Goal: Task Accomplishment & Management: Complete application form

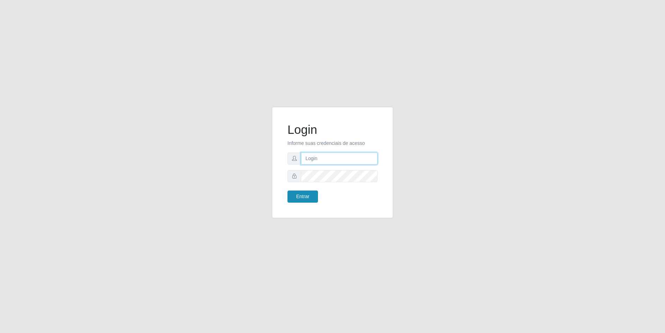
type input "[EMAIL_ADDRESS][DOMAIN_NAME]"
click at [301, 197] on button "Entrar" at bounding box center [302, 197] width 30 height 12
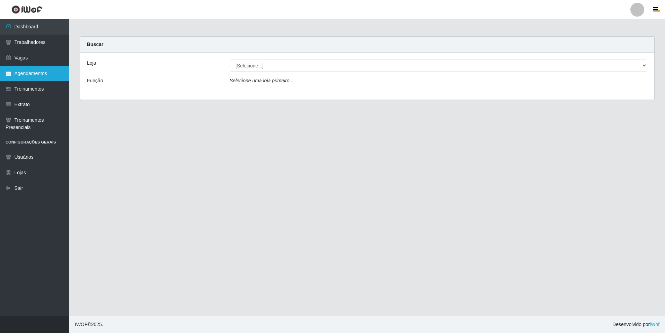
click at [43, 77] on link "Agendamentos" at bounding box center [34, 74] width 69 height 16
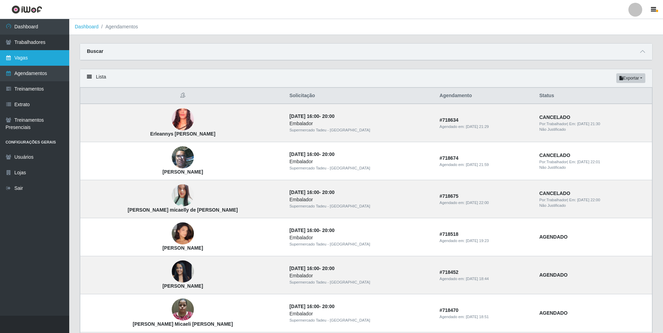
click at [38, 52] on link "Vagas" at bounding box center [34, 58] width 69 height 16
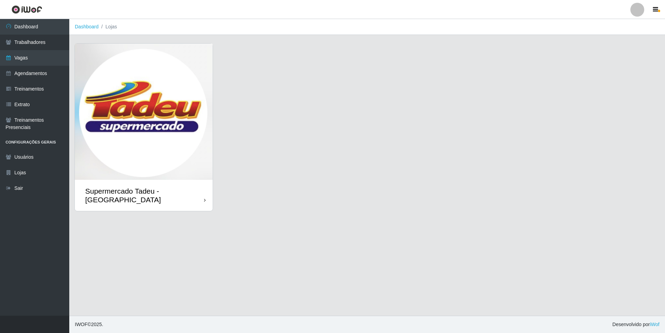
click at [147, 148] on img at bounding box center [144, 112] width 138 height 136
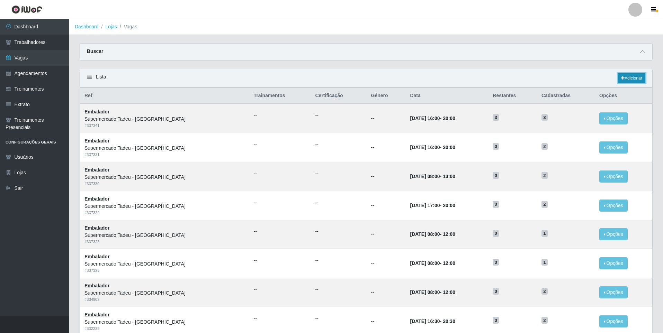
click at [625, 78] on link "Adicionar" at bounding box center [631, 78] width 27 height 10
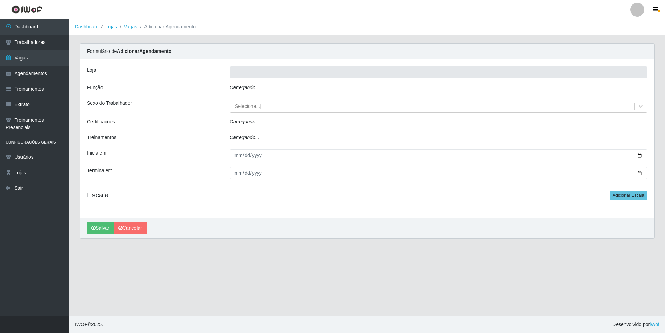
type input "Supermercado Tadeu - [GEOGRAPHIC_DATA]"
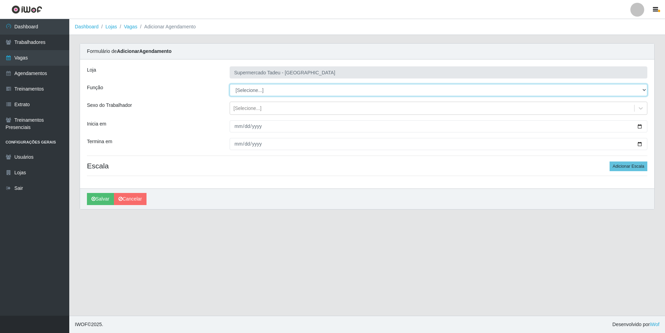
click at [251, 92] on select "[Selecione...] ASG ASG + ASG ++ Auxiliar de Estacionamento Auxiliar de Estacion…" at bounding box center [439, 90] width 418 height 12
select select "1"
click at [230, 84] on select "[Selecione...] ASG ASG + ASG ++ Auxiliar de Estacionamento Auxiliar de Estacion…" at bounding box center [439, 90] width 418 height 12
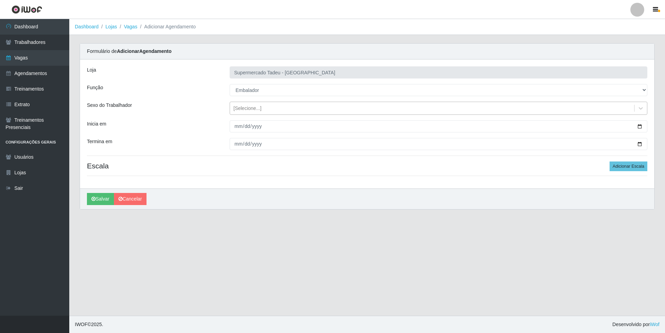
click at [254, 110] on div "[Selecione...]" at bounding box center [247, 108] width 28 height 7
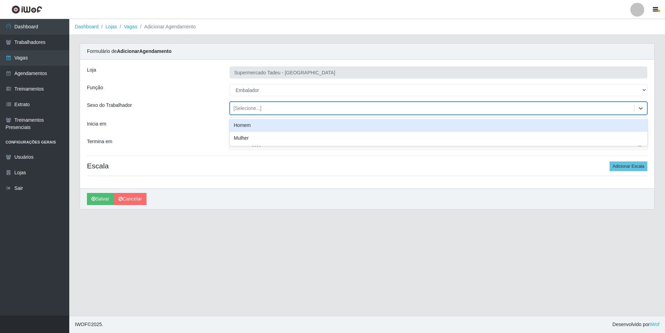
click at [256, 113] on div "[Selecione...]" at bounding box center [432, 108] width 404 height 11
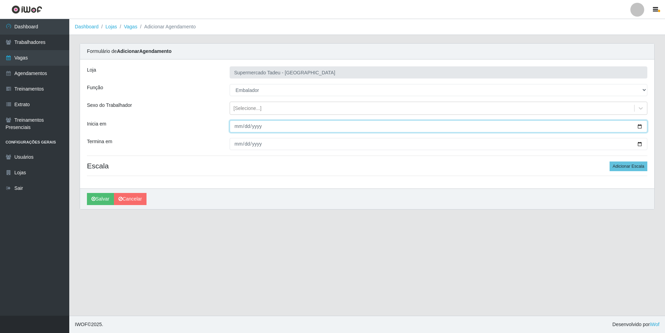
click at [238, 129] on input "Inicia em" at bounding box center [439, 126] width 418 height 12
click at [640, 128] on input "Inicia em" at bounding box center [439, 126] width 418 height 12
type input "[DATE]"
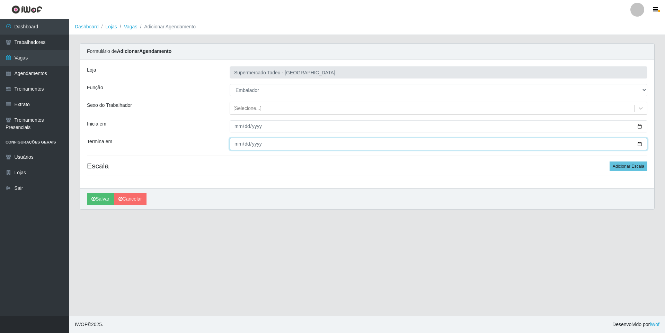
click at [640, 144] on input "Termina em" at bounding box center [439, 144] width 418 height 12
type input "[DATE]"
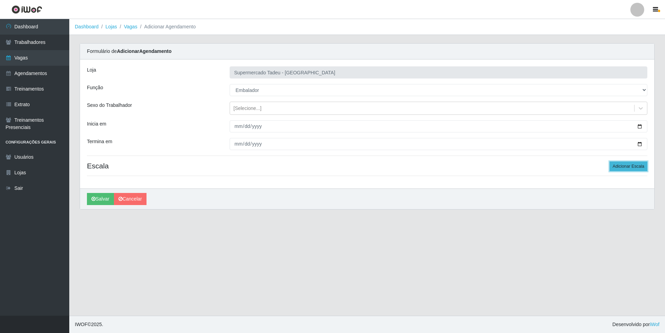
click at [636, 166] on button "Adicionar Escala" at bounding box center [628, 167] width 38 height 10
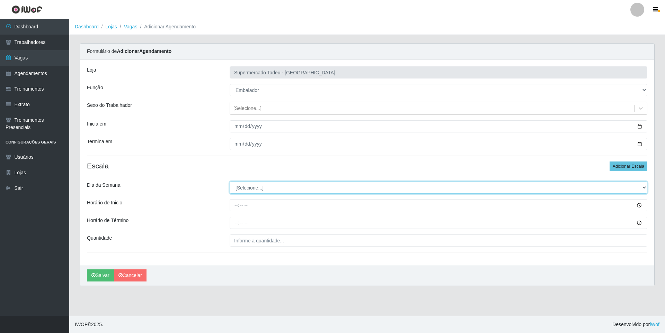
click at [254, 186] on select "[Selecione...] Segunda Terça Quarta Quinta Sexta Sábado Domingo" at bounding box center [439, 188] width 418 height 12
select select "3"
click at [230, 182] on select "[Selecione...] Segunda Terça Quarta Quinta Sexta Sábado Domingo" at bounding box center [439, 188] width 418 height 12
click at [341, 184] on select "[Selecione...] Segunda Terça Quarta Quinta Sexta Sábado Domingo" at bounding box center [439, 188] width 418 height 12
click at [230, 182] on select "[Selecione...] Segunda Terça Quarta Quinta Sexta Sábado Domingo" at bounding box center [439, 188] width 418 height 12
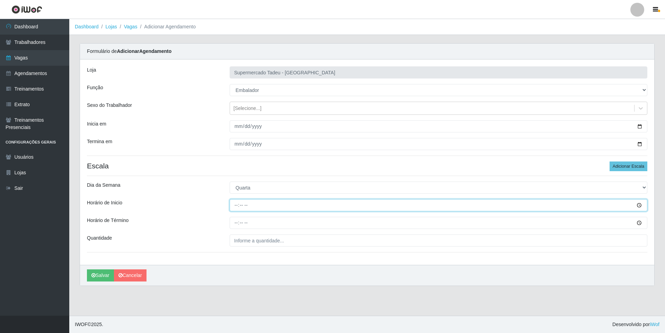
click at [248, 204] on input "Horário de Inicio" at bounding box center [439, 205] width 418 height 12
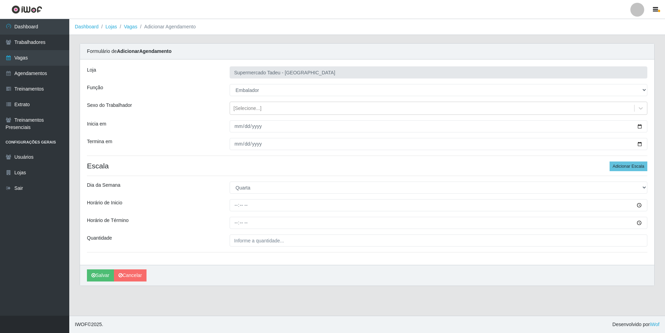
click at [37, 231] on ul "Dashboard Trabalhadores Vagas Agendamentos Treinamentos Extrato Treinamentos Pr…" at bounding box center [34, 167] width 69 height 297
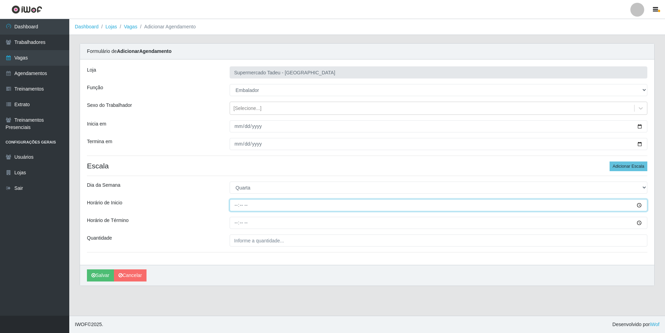
click at [239, 205] on input "Horário de Inicio" at bounding box center [439, 205] width 418 height 12
type input "16:00"
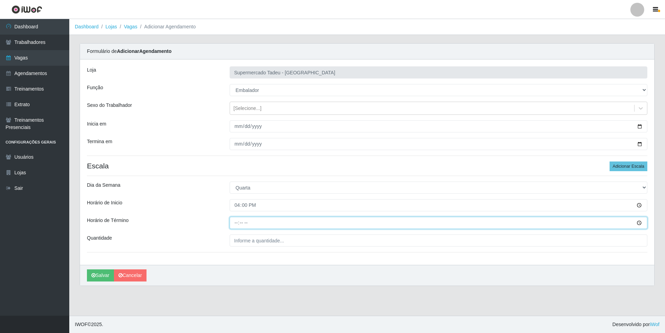
click at [237, 222] on input "Horário de Término" at bounding box center [439, 223] width 418 height 12
type input "20:00"
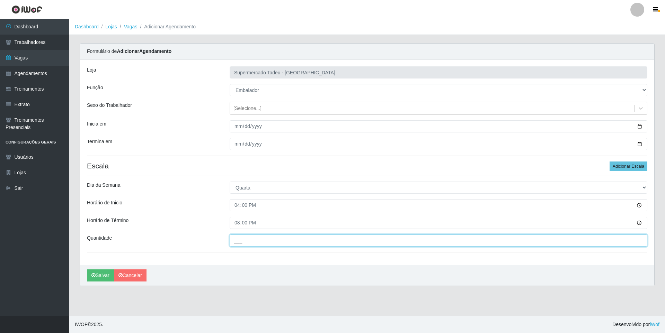
click at [251, 239] on input "___" at bounding box center [439, 241] width 418 height 12
type input "1__"
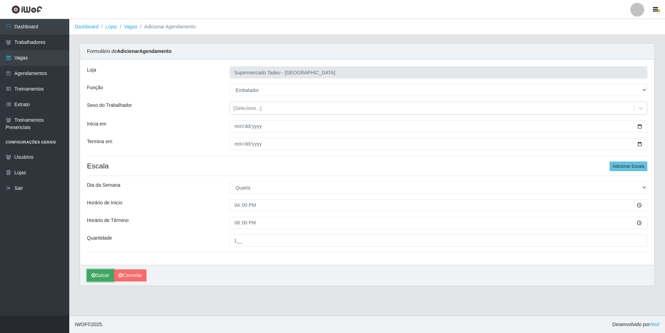
click at [106, 277] on button "Salvar" at bounding box center [100, 276] width 27 height 12
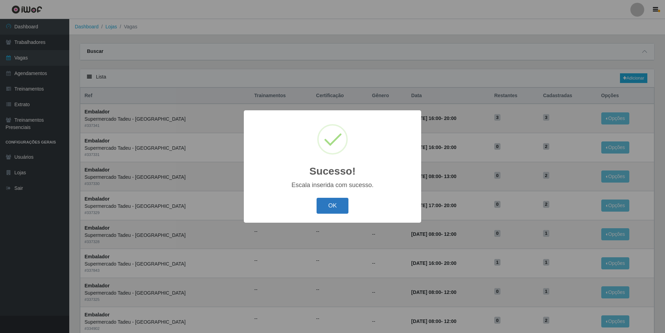
click at [339, 206] on button "OK" at bounding box center [332, 206] width 32 height 16
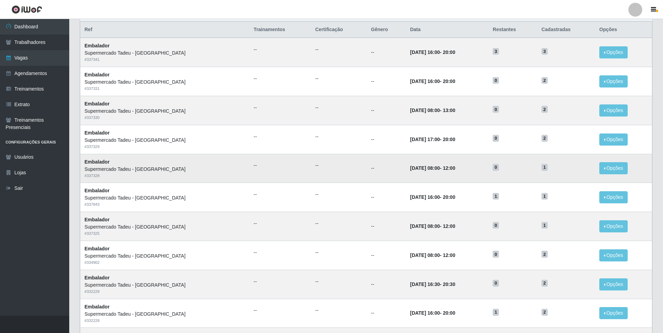
scroll to position [69, 0]
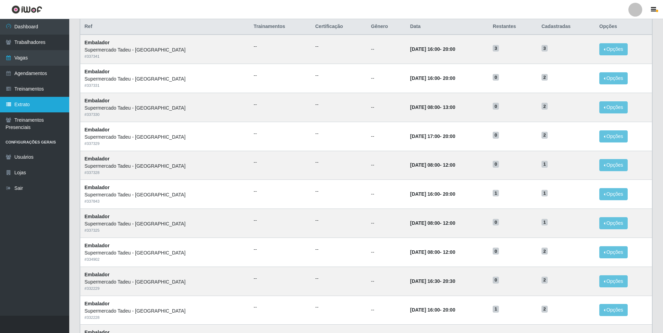
click at [16, 108] on link "Extrato" at bounding box center [34, 105] width 69 height 16
